Goal: Task Accomplishment & Management: Use online tool/utility

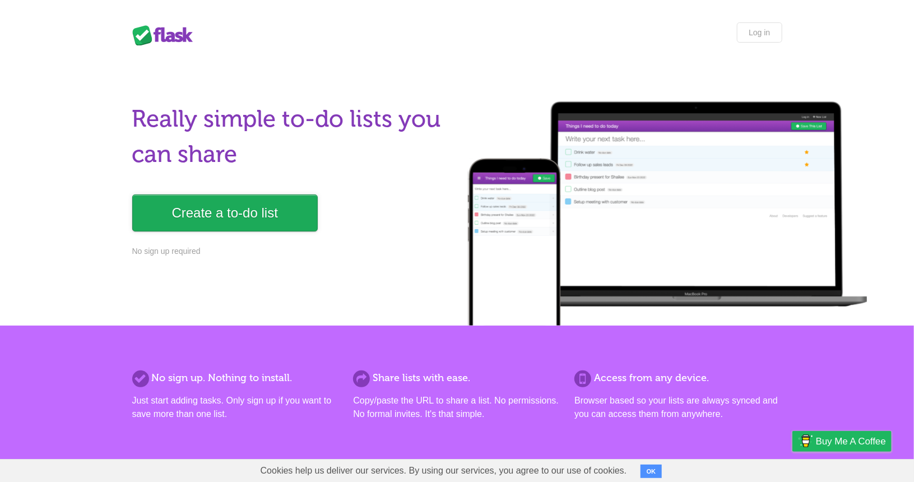
click at [256, 213] on link "Create a to-do list" at bounding box center [224, 212] width 185 height 37
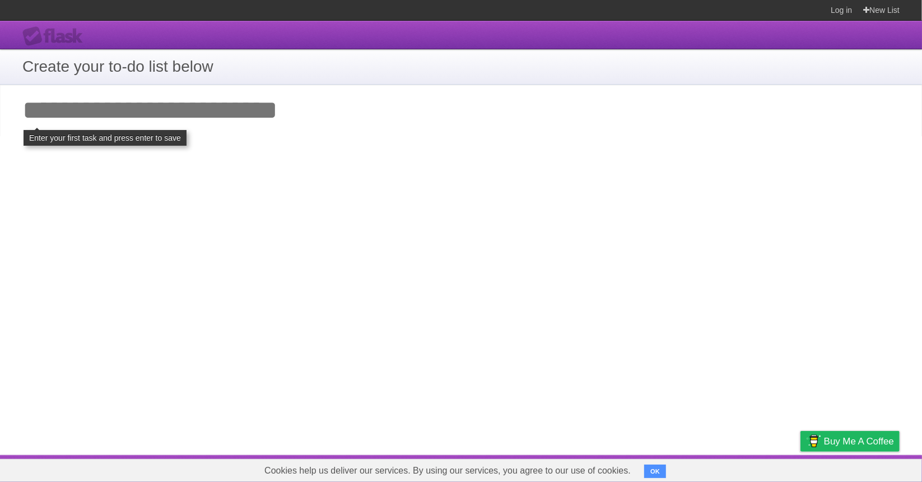
click at [238, 190] on div "**********" at bounding box center [461, 238] width 922 height 434
click at [214, 85] on input "Add your first task" at bounding box center [461, 111] width 922 height 52
click at [162, 101] on input "Add your first task" at bounding box center [461, 111] width 922 height 52
click at [184, 197] on div "**********" at bounding box center [461, 238] width 922 height 434
click at [190, 122] on input "Add your first task" at bounding box center [461, 111] width 922 height 52
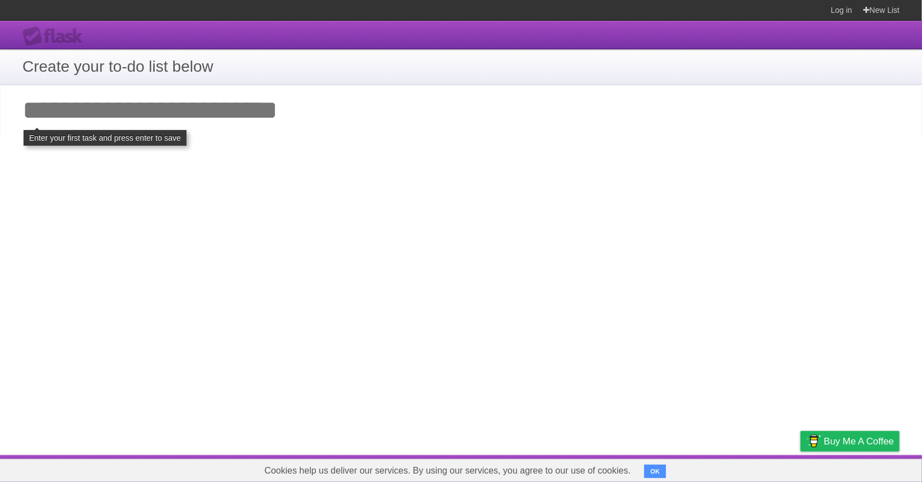
type input "*"
click at [105, 57] on h1 "Create your to-do list below" at bounding box center [460, 67] width 877 height 24
click at [345, 132] on input "Add your first task" at bounding box center [461, 111] width 922 height 52
click at [168, 77] on h1 "Create your to-do list below" at bounding box center [460, 67] width 877 height 24
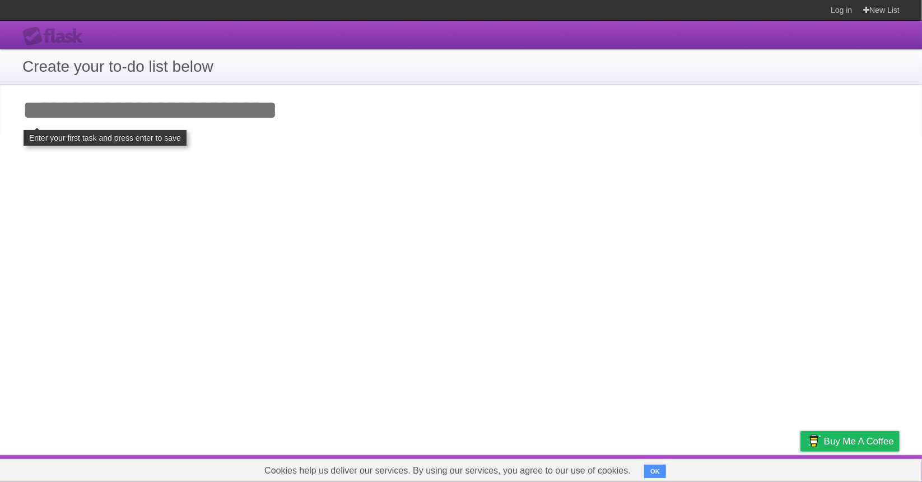
click at [152, 101] on input "Add your first task" at bounding box center [461, 111] width 922 height 52
type input "*"
